Goal: Information Seeking & Learning: Learn about a topic

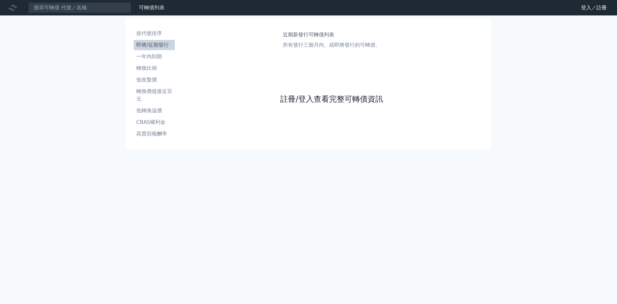
click at [328, 100] on link "註冊/登入查看完整可轉債資訊" at bounding box center [331, 99] width 103 height 10
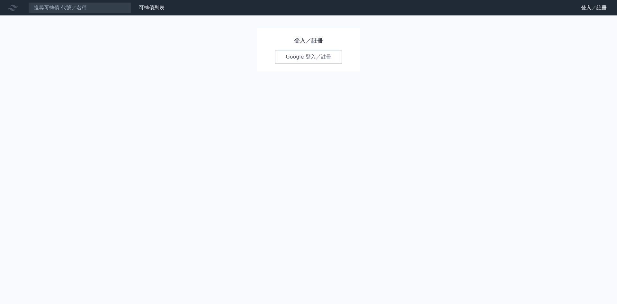
click at [314, 56] on link "Google 登入／註冊" at bounding box center [308, 56] width 67 height 13
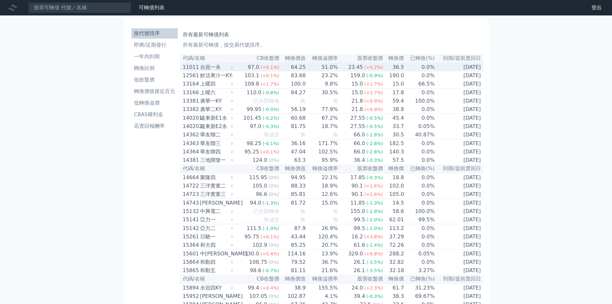
click at [197, 68] on div "11011" at bounding box center [191, 67] width 16 height 8
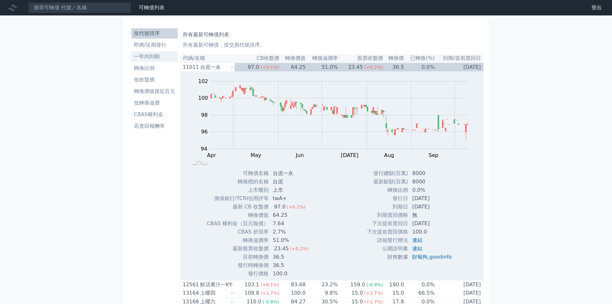
click at [150, 56] on li "一年內到期" at bounding box center [154, 57] width 46 height 8
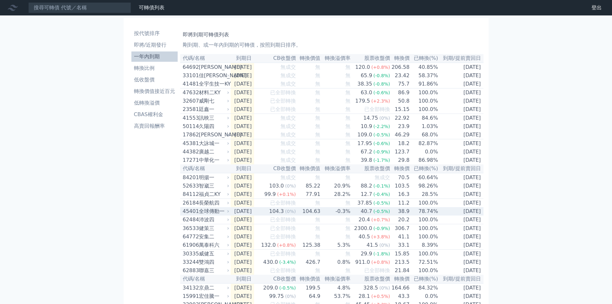
click at [248, 215] on td "[DATE]" at bounding box center [243, 211] width 24 height 8
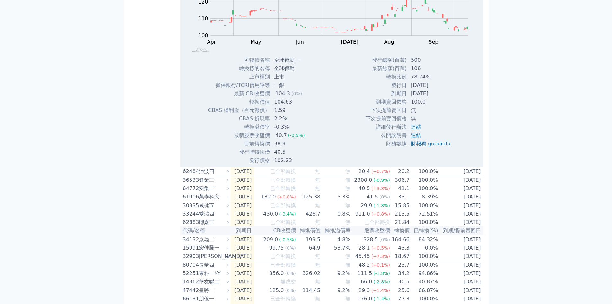
scroll to position [171, 0]
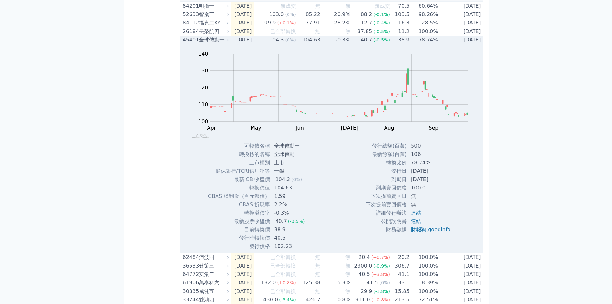
click at [191, 44] on div "45401" at bounding box center [190, 40] width 14 height 8
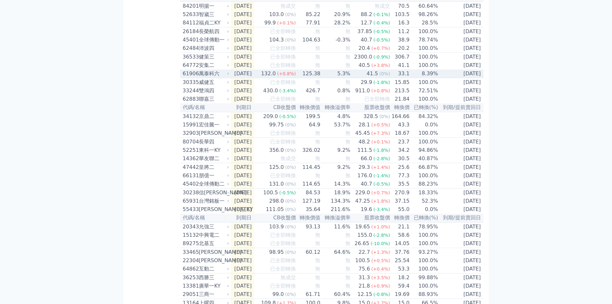
scroll to position [0, 0]
